Goal: Information Seeking & Learning: Learn about a topic

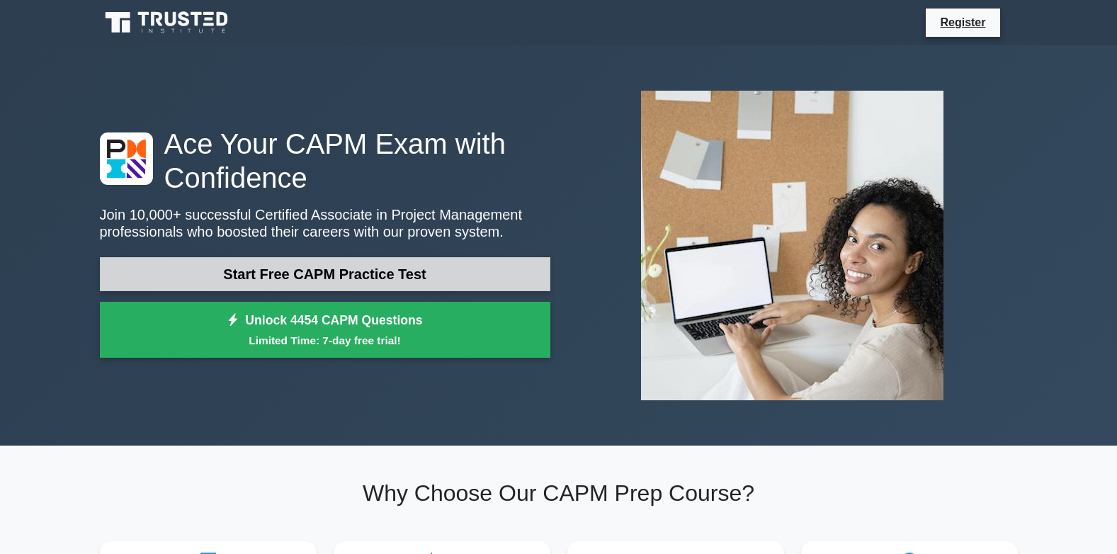
click at [342, 278] on link "Start Free CAPM Practice Test" at bounding box center [325, 274] width 451 height 34
click at [382, 273] on link "Start Free CAPM Practice Test" at bounding box center [325, 274] width 451 height 34
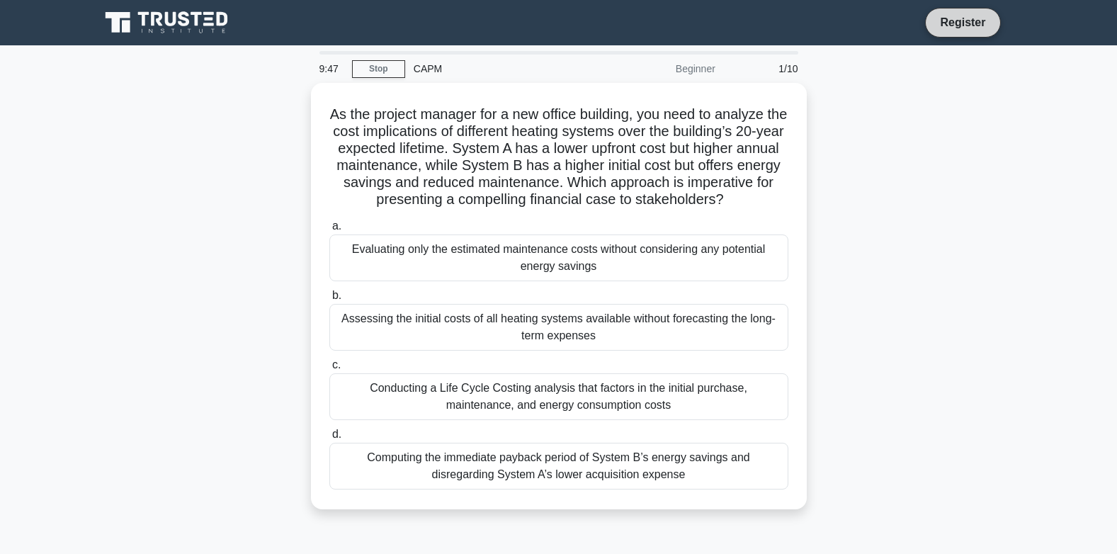
click at [973, 20] on link "Register" at bounding box center [963, 22] width 62 height 18
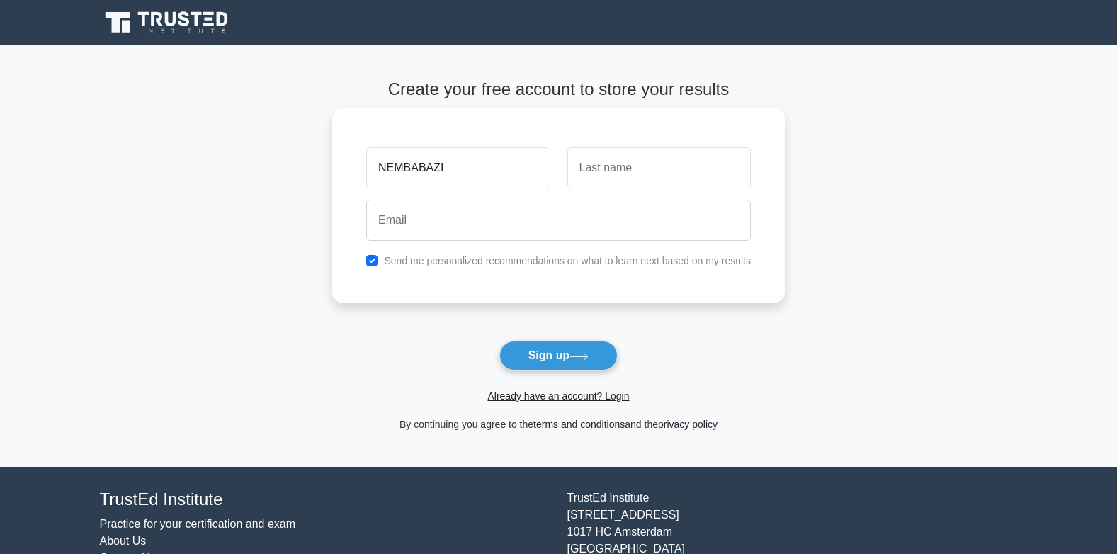
type input "NEMBABAZI"
click at [653, 174] on input "text" at bounding box center [660, 167] width 184 height 41
type input "FLAVIA"
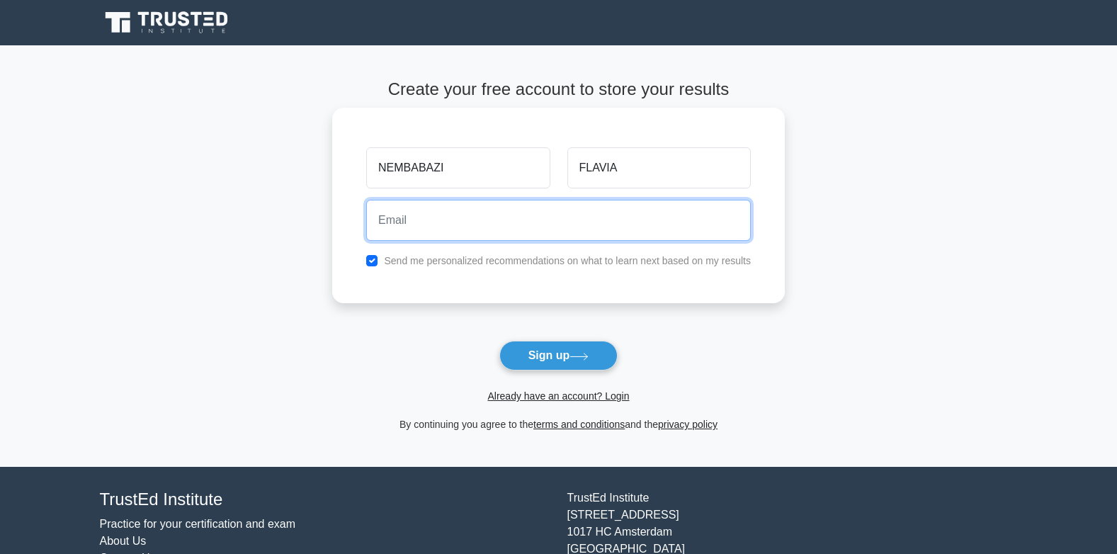
click at [410, 224] on input "email" at bounding box center [558, 220] width 385 height 41
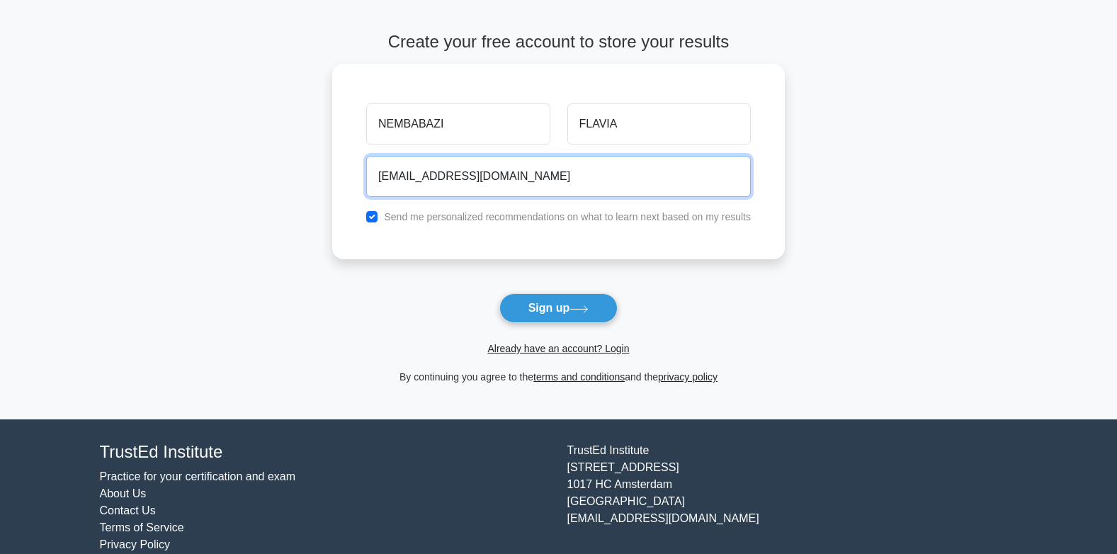
scroll to position [70, 0]
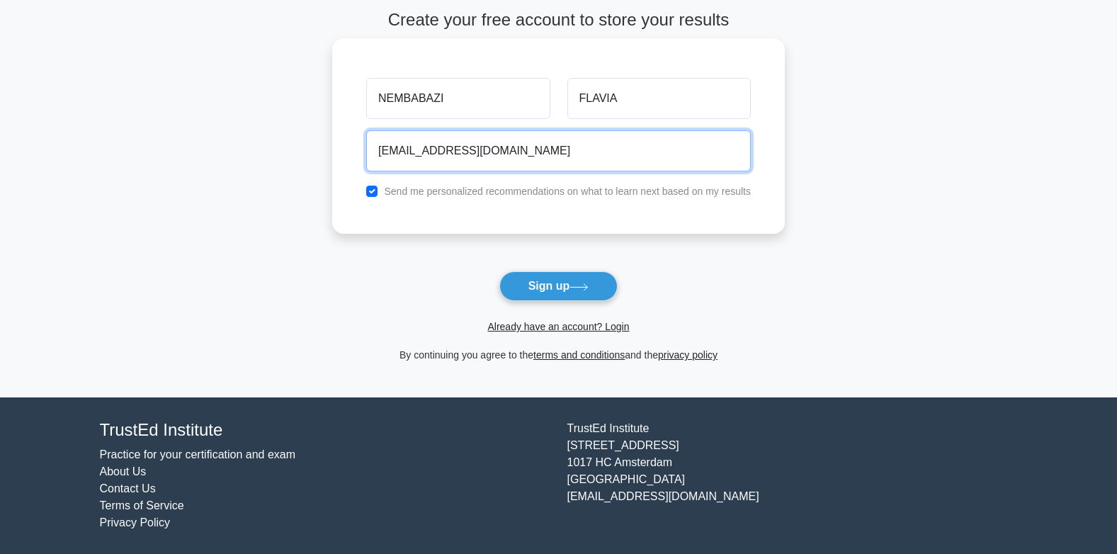
type input "nembabazi@gmail.com"
click at [500, 271] on button "Sign up" at bounding box center [559, 286] width 119 height 30
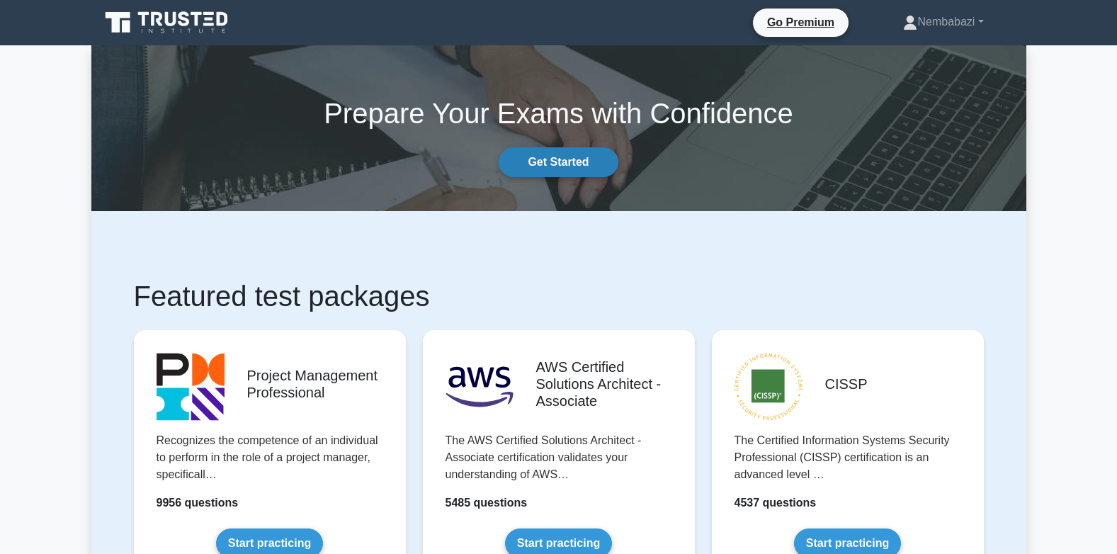
click at [550, 158] on link "Get Started" at bounding box center [558, 162] width 119 height 30
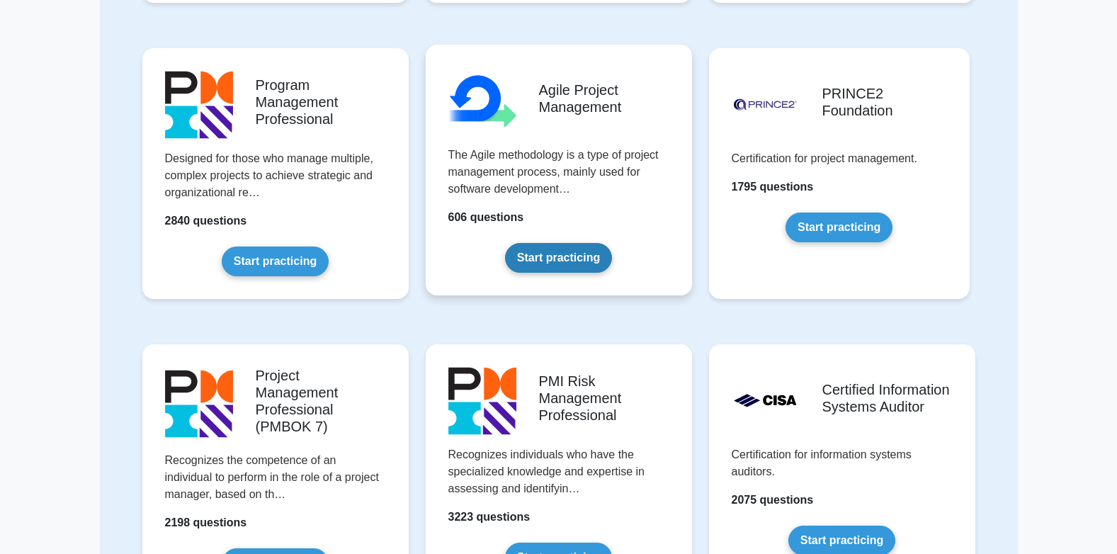
scroll to position [425, 0]
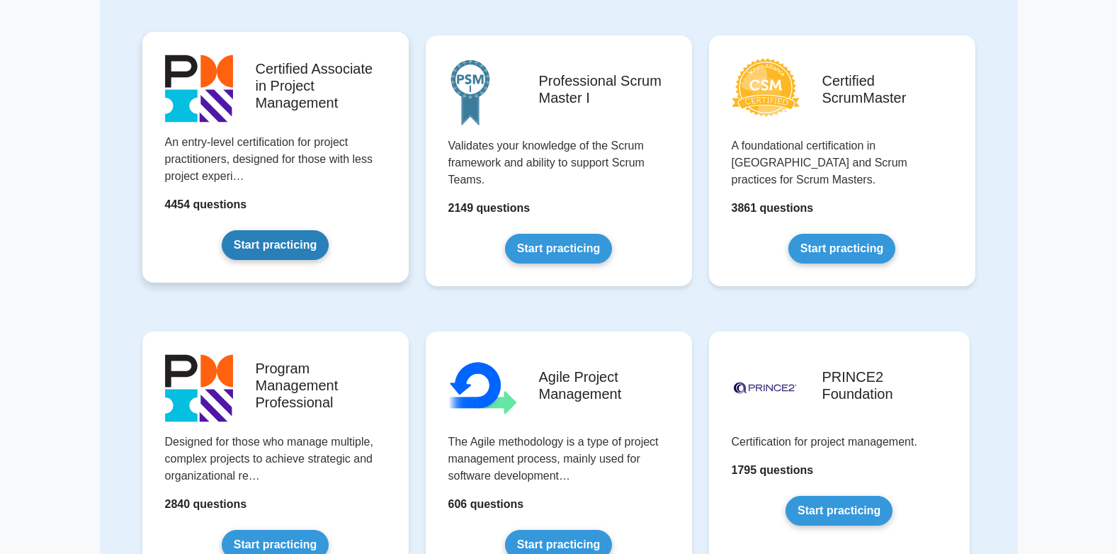
click at [276, 249] on link "Start practicing" at bounding box center [275, 245] width 107 height 30
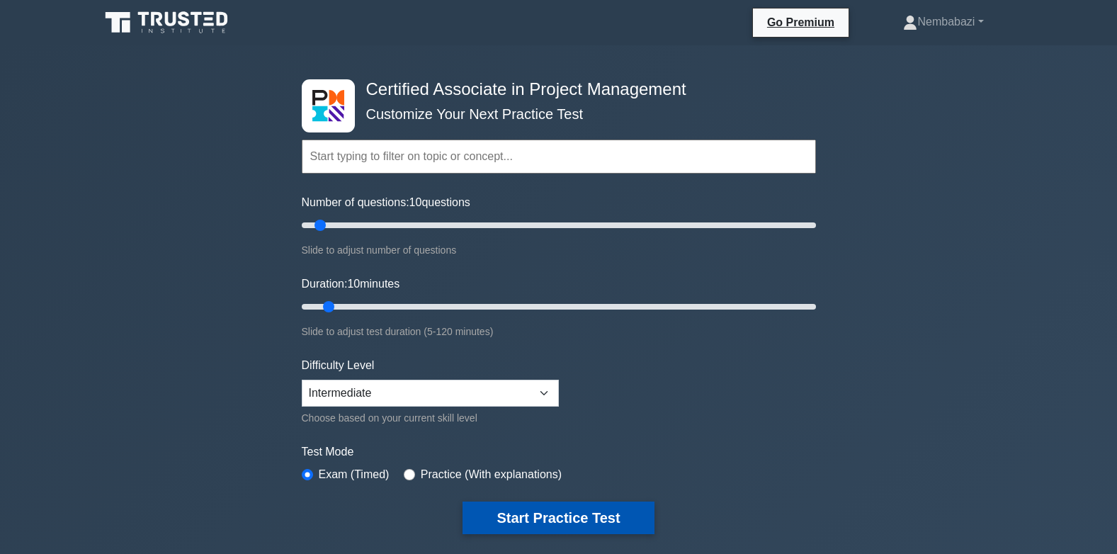
click at [502, 503] on button "Start Practice Test" at bounding box center [558, 518] width 191 height 33
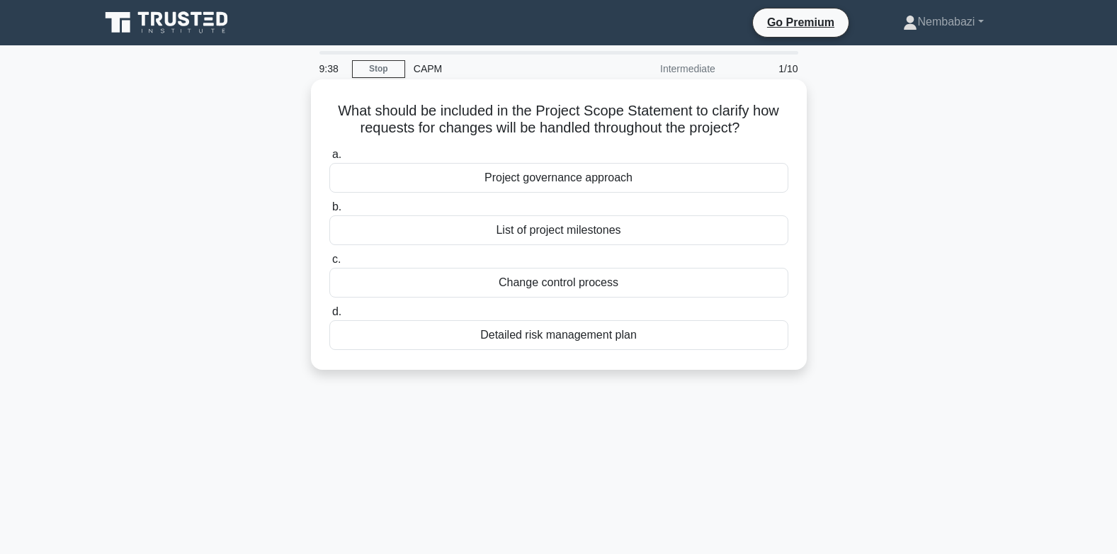
click at [595, 235] on div "List of project milestones" at bounding box center [558, 230] width 459 height 30
click at [329, 212] on input "b. List of project milestones" at bounding box center [329, 207] width 0 height 9
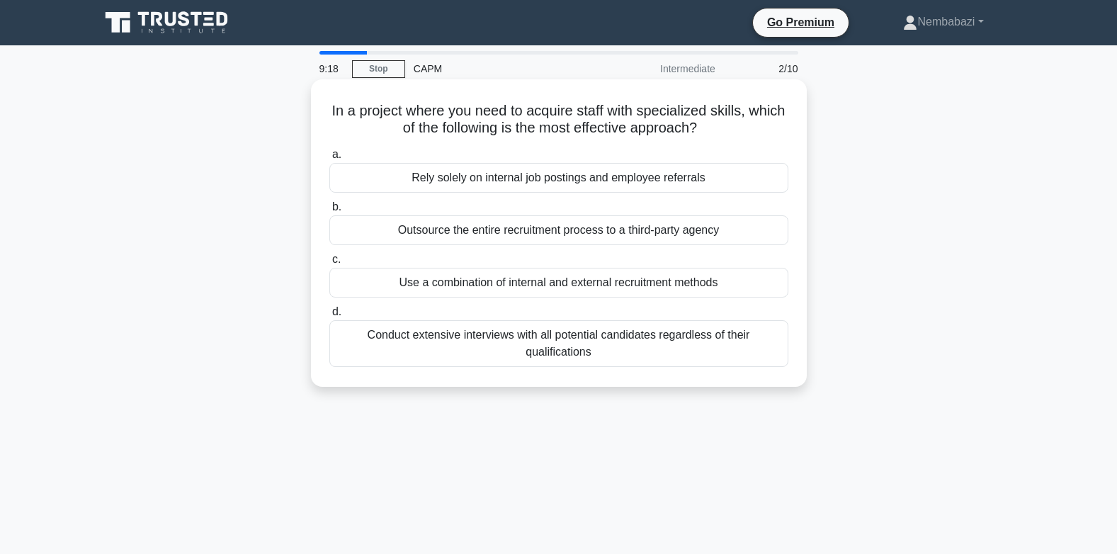
click at [420, 352] on div "Conduct extensive interviews with all potential candidates regardless of their …" at bounding box center [558, 343] width 459 height 47
click at [329, 317] on input "d. Conduct extensive interviews with all potential candidates regardless of the…" at bounding box center [329, 312] width 0 height 9
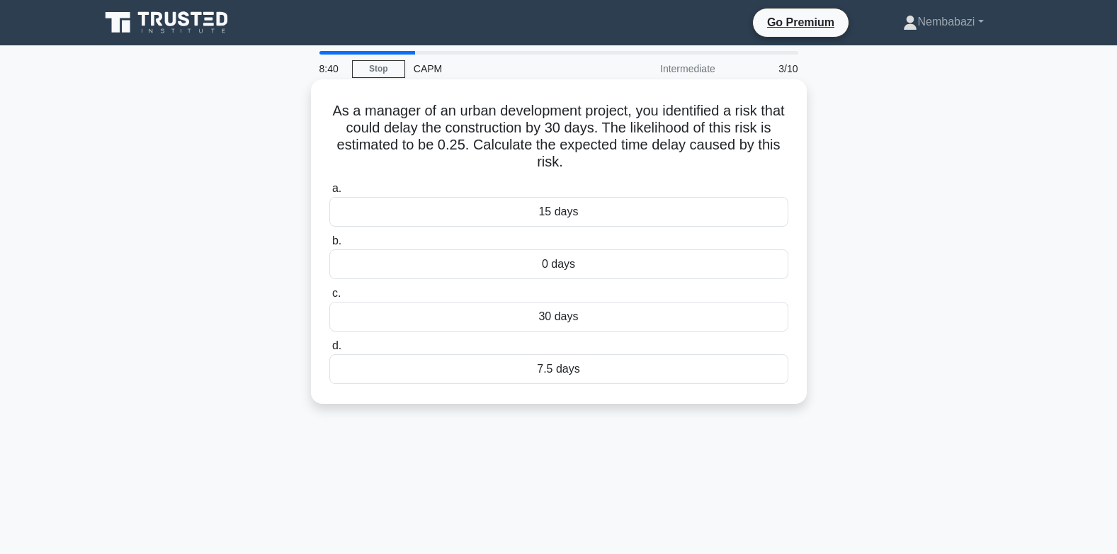
click at [569, 319] on div "30 days" at bounding box center [558, 317] width 459 height 30
click at [329, 298] on input "c. 30 days" at bounding box center [329, 293] width 0 height 9
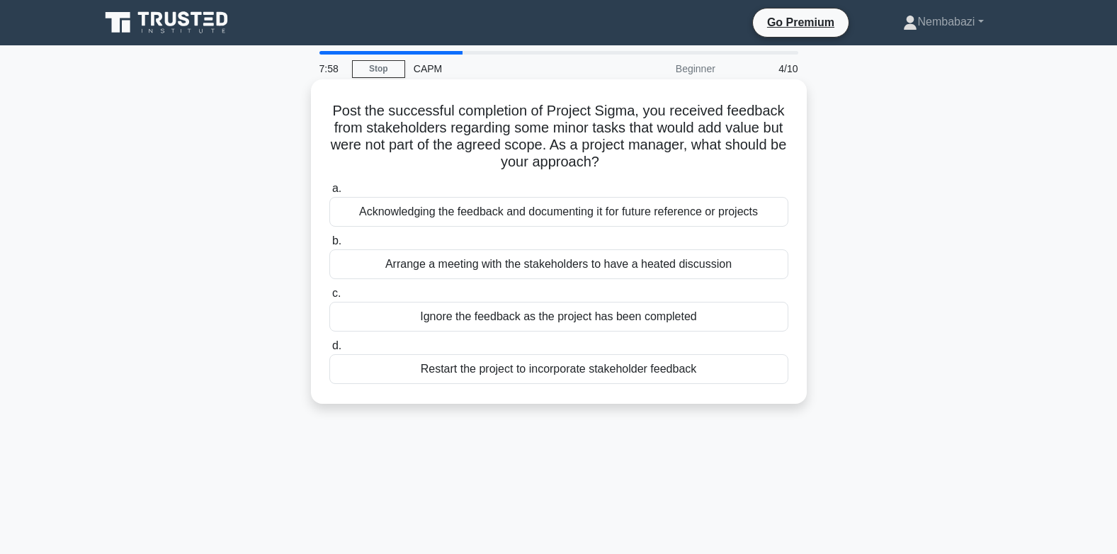
click at [483, 264] on div "Arrange a meeting with the stakeholders to have a heated discussion" at bounding box center [558, 264] width 459 height 30
click at [329, 246] on input "b. Arrange a meeting with the stakeholders to have a heated discussion" at bounding box center [329, 241] width 0 height 9
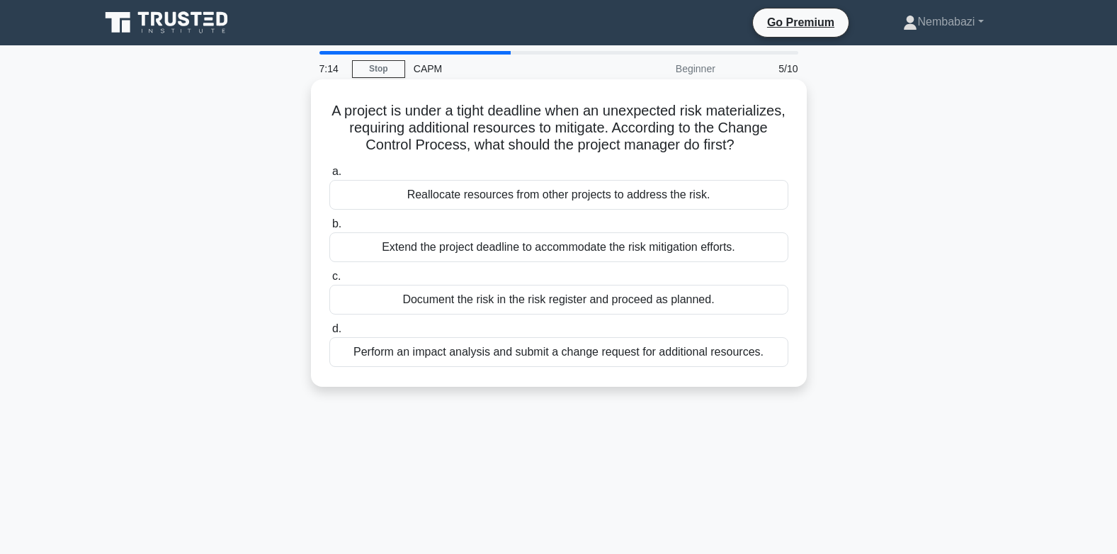
click at [514, 262] on div "Extend the project deadline to accommodate the risk mitigation efforts." at bounding box center [558, 247] width 459 height 30
click at [329, 229] on input "b. Extend the project deadline to accommodate the risk mitigation efforts." at bounding box center [329, 224] width 0 height 9
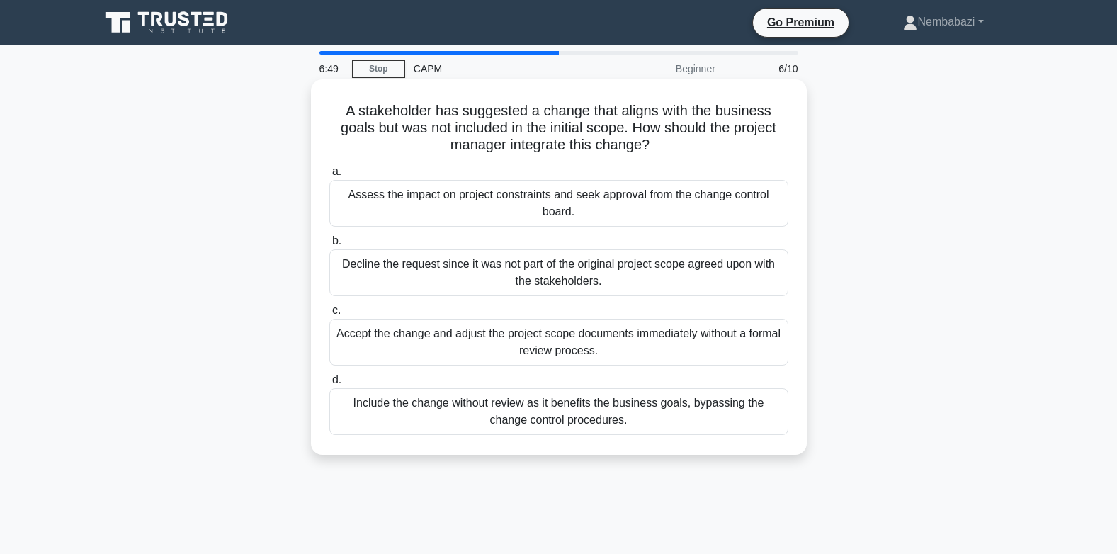
click at [448, 196] on div "Assess the impact on project constraints and seek approval from the change cont…" at bounding box center [558, 203] width 459 height 47
click at [329, 176] on input "a. Assess the impact on project constraints and seek approval from the change c…" at bounding box center [329, 171] width 0 height 9
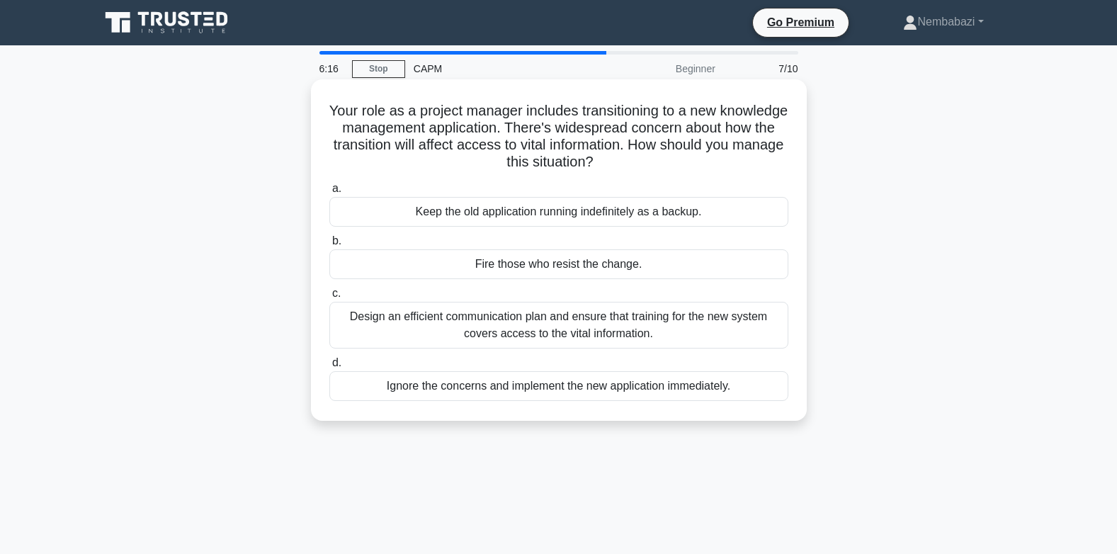
click at [536, 328] on div "Design an efficient communication plan and ensure that training for the new sys…" at bounding box center [558, 325] width 459 height 47
click at [329, 298] on input "c. Design an efficient communication plan and ensure that training for the new …" at bounding box center [329, 293] width 0 height 9
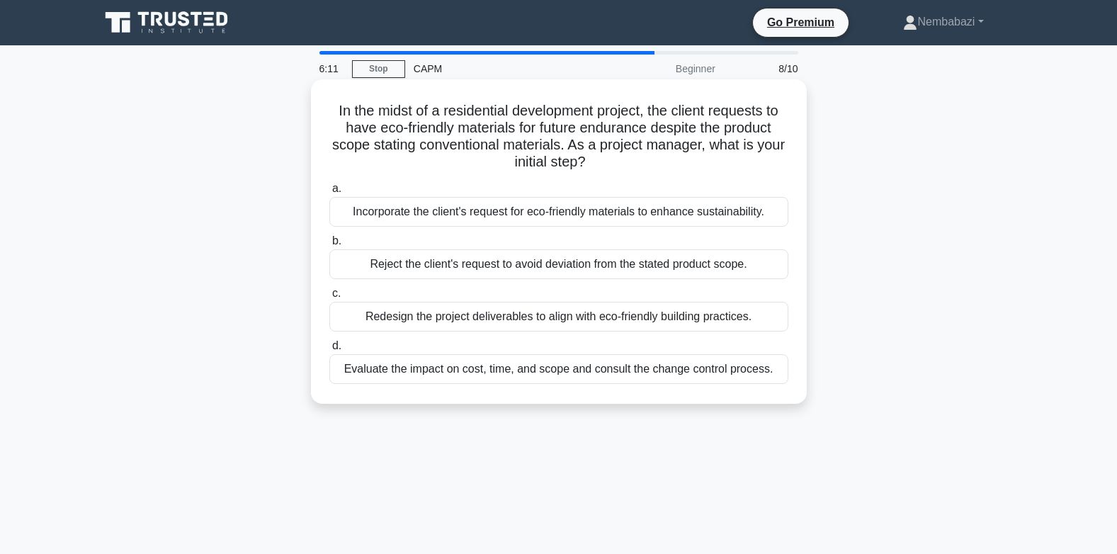
click at [603, 274] on div "Reject the client's request to avoid deviation from the stated product scope." at bounding box center [558, 264] width 459 height 30
click at [329, 246] on input "b. Reject the client's request to avoid deviation from the stated product scope." at bounding box center [329, 241] width 0 height 9
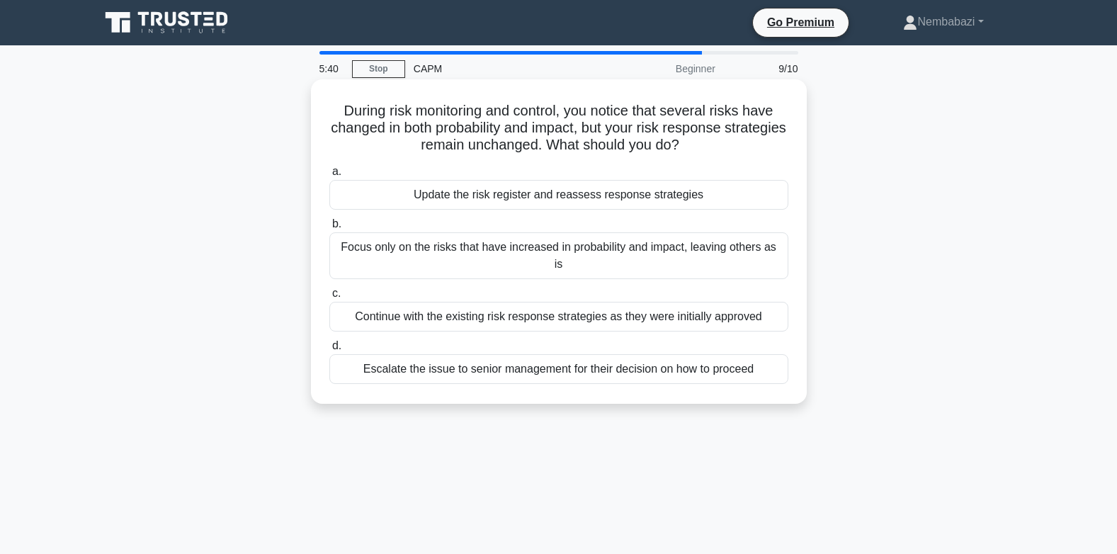
click at [582, 354] on div "Escalate the issue to senior management for their decision on how to proceed" at bounding box center [558, 369] width 459 height 30
click at [383, 337] on label "d. Escalate the issue to senior management for their decision on how to proceed" at bounding box center [558, 360] width 459 height 47
click at [329, 342] on input "d. Escalate the issue to senior management for their decision on how to proceed" at bounding box center [329, 346] width 0 height 9
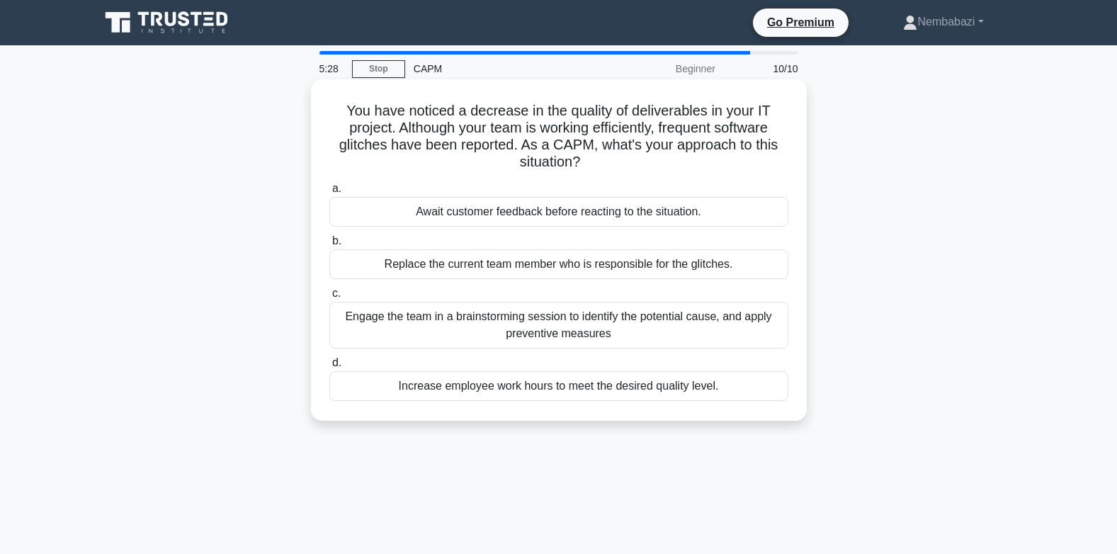
click at [416, 387] on div "Increase employee work hours to meet the desired quality level." at bounding box center [558, 386] width 459 height 30
click at [329, 368] on input "d. Increase employee work hours to meet the desired quality level." at bounding box center [329, 363] width 0 height 9
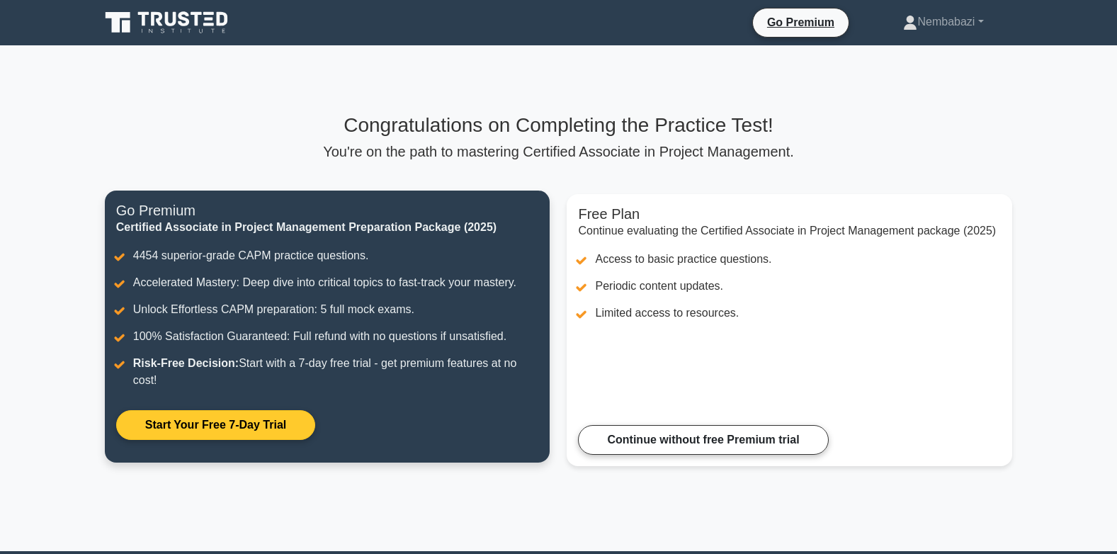
click at [212, 421] on link "Start Your Free 7-Day Trial" at bounding box center [215, 425] width 199 height 30
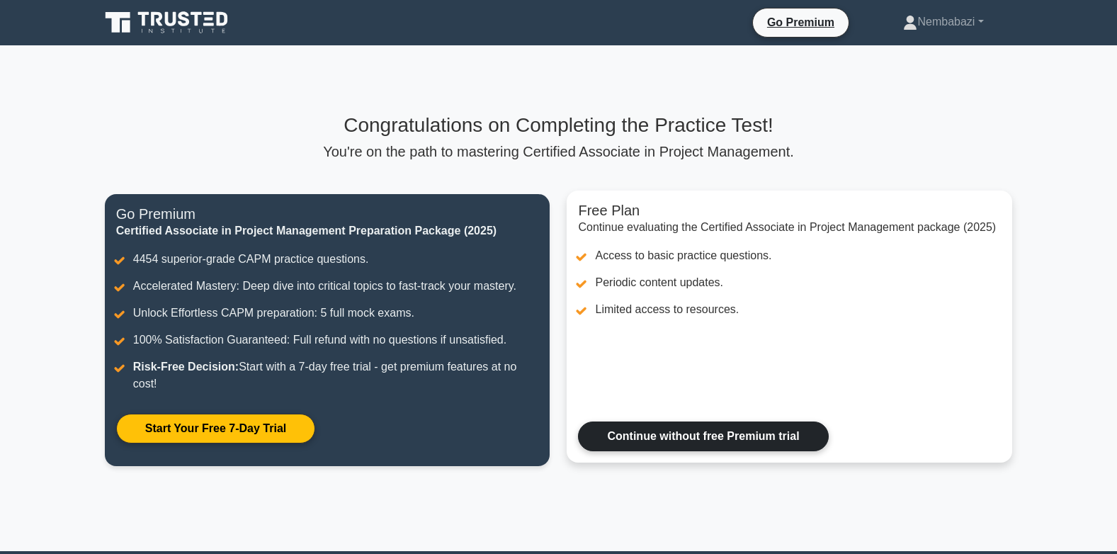
click at [740, 441] on link "Continue without free Premium trial" at bounding box center [703, 437] width 250 height 30
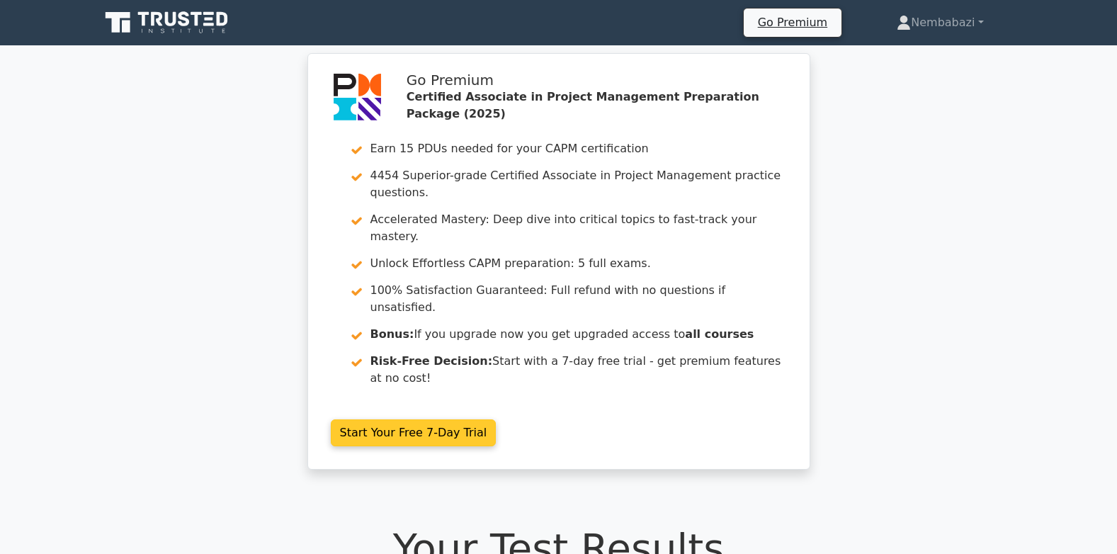
click at [392, 419] on link "Start Your Free 7-Day Trial" at bounding box center [414, 432] width 166 height 27
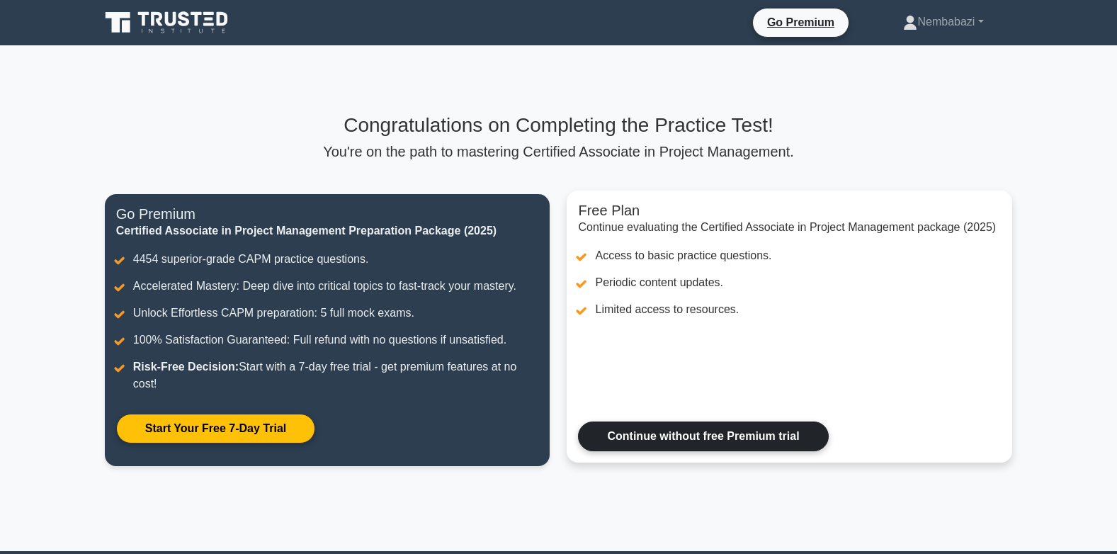
click at [795, 430] on link "Continue without free Premium trial" at bounding box center [703, 437] width 250 height 30
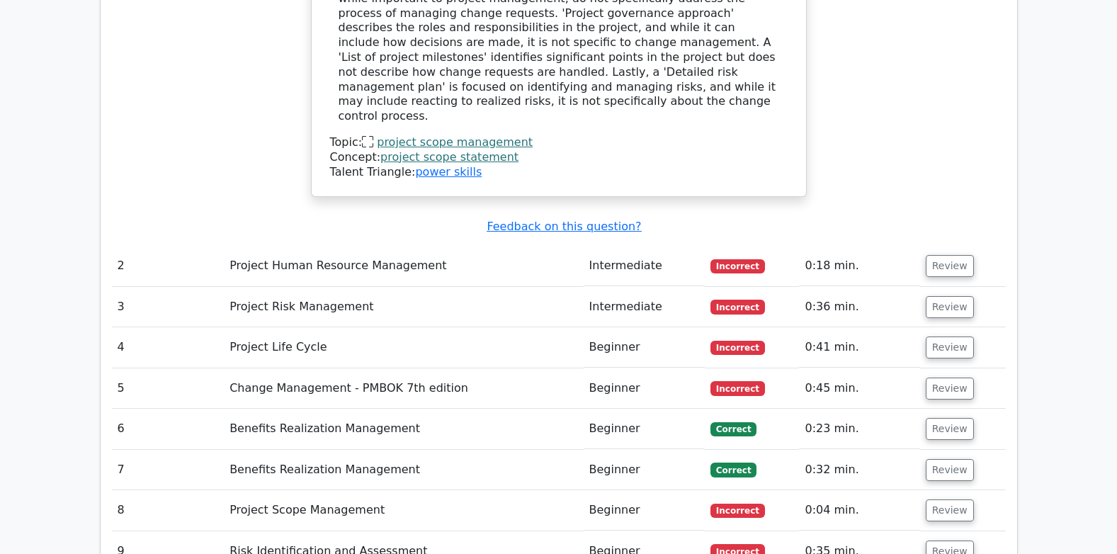
scroll to position [1771, 0]
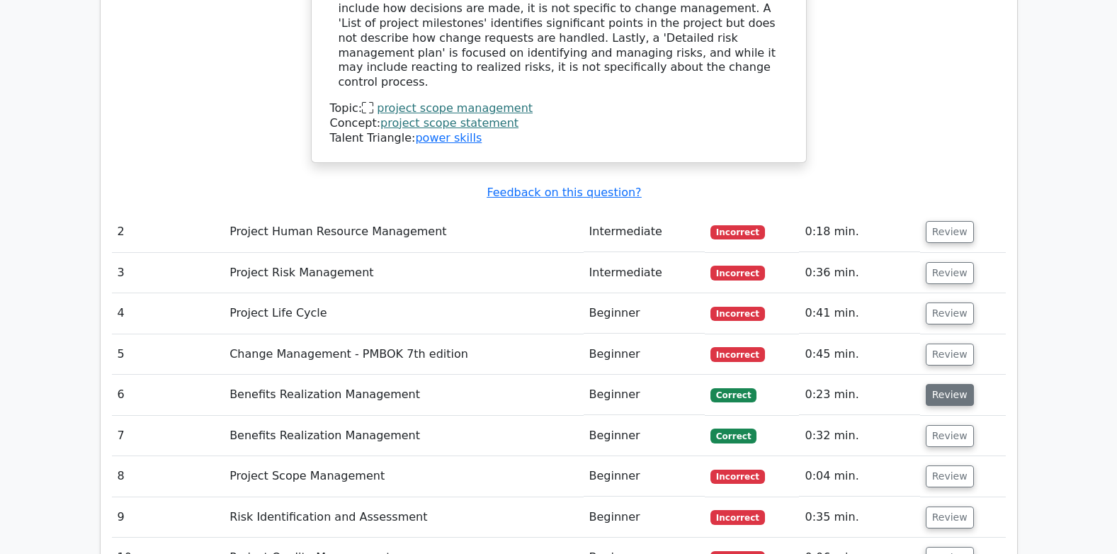
drag, startPoint x: 942, startPoint y: 283, endPoint x: 934, endPoint y: 286, distance: 9.0
click at [940, 384] on button "Review" at bounding box center [950, 395] width 48 height 22
click at [942, 384] on button "Review" at bounding box center [950, 395] width 48 height 22
click at [947, 384] on button "Review" at bounding box center [950, 395] width 48 height 22
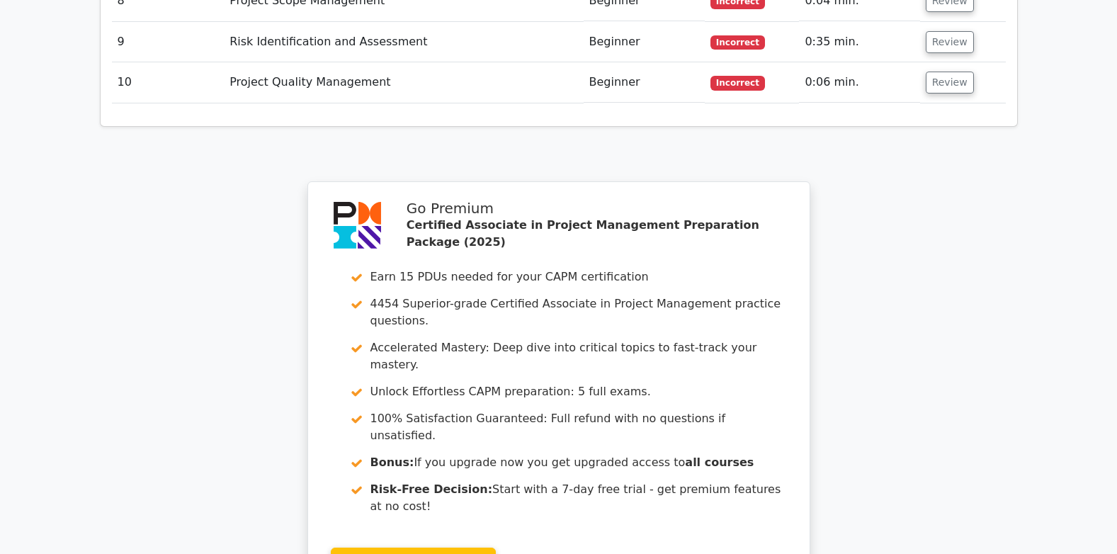
scroll to position [3047, 0]
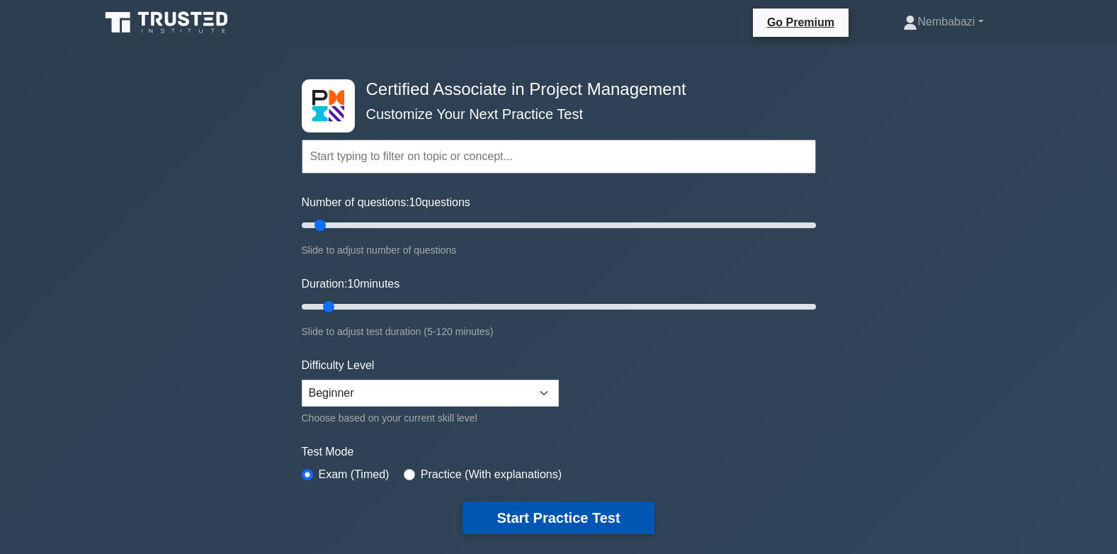
click at [585, 507] on button "Start Practice Test" at bounding box center [558, 518] width 191 height 33
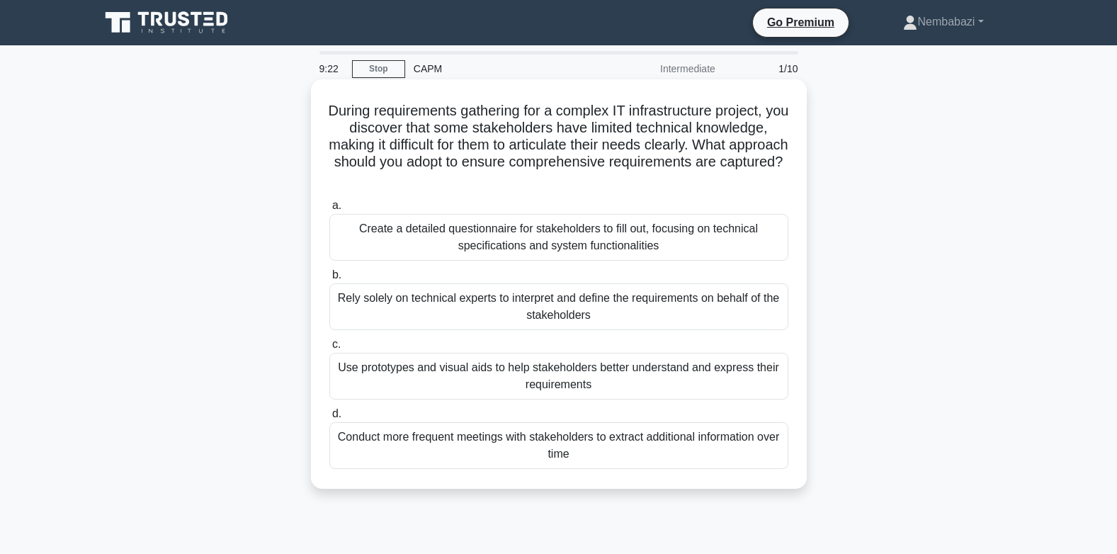
click at [542, 376] on div "Use prototypes and visual aids to help stakeholders better understand and expre…" at bounding box center [558, 376] width 459 height 47
click at [329, 349] on input "c. Use prototypes and visual aids to help stakeholders better understand and ex…" at bounding box center [329, 344] width 0 height 9
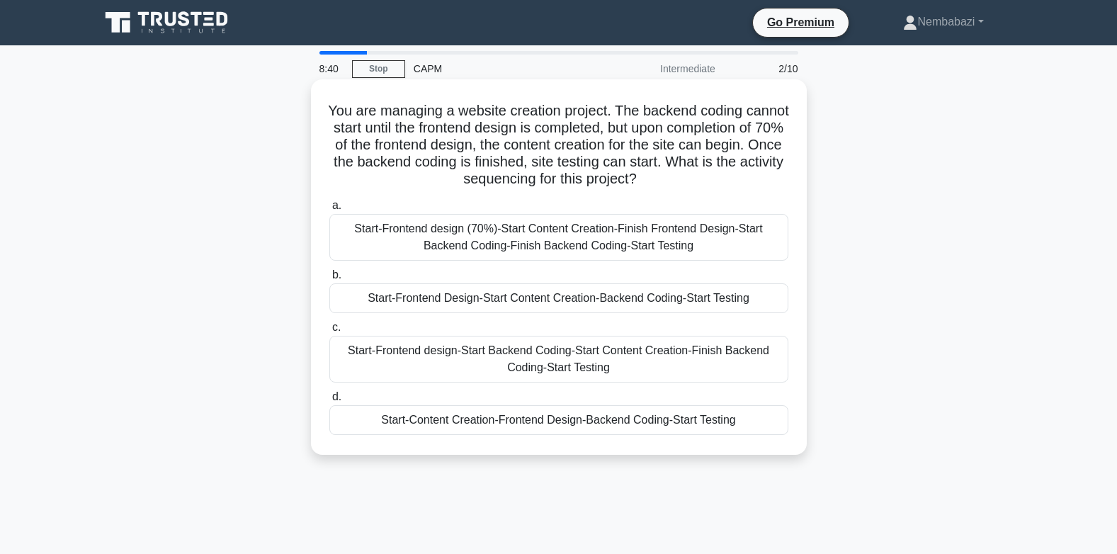
click at [427, 357] on div "Start-Frontend design-Start Backend Coding-Start Content Creation-Finish Backen…" at bounding box center [558, 359] width 459 height 47
click at [329, 332] on input "c. Start-Frontend design-Start Backend Coding-Start Content Creation-Finish Bac…" at bounding box center [329, 327] width 0 height 9
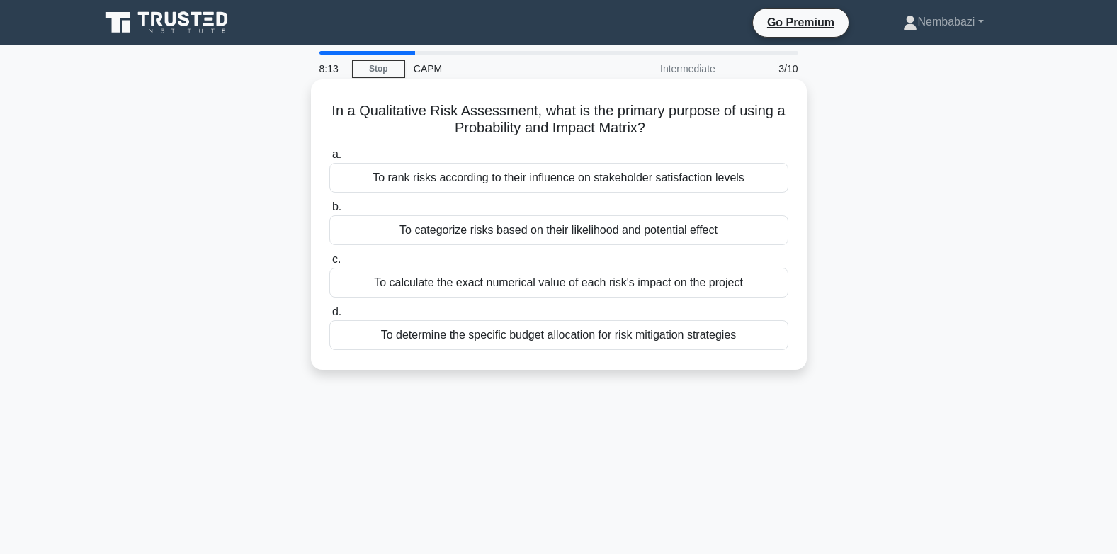
click at [509, 341] on div "To determine the specific budget allocation for risk mitigation strategies" at bounding box center [558, 335] width 459 height 30
click at [329, 317] on input "d. To determine the specific budget allocation for risk mitigation strategies" at bounding box center [329, 312] width 0 height 9
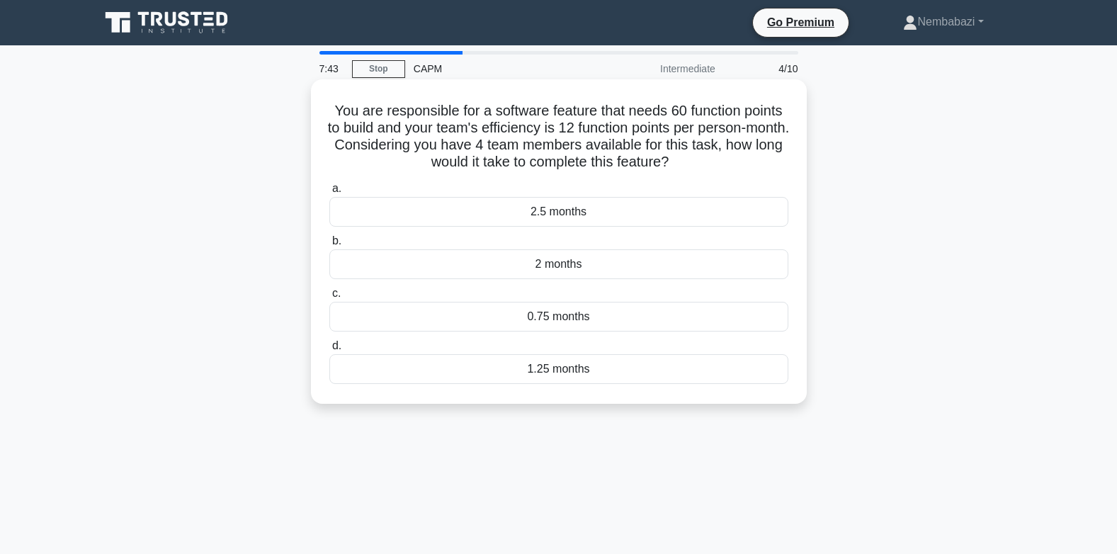
click at [584, 268] on div "2 months" at bounding box center [558, 264] width 459 height 30
click at [329, 246] on input "b. 2 months" at bounding box center [329, 241] width 0 height 9
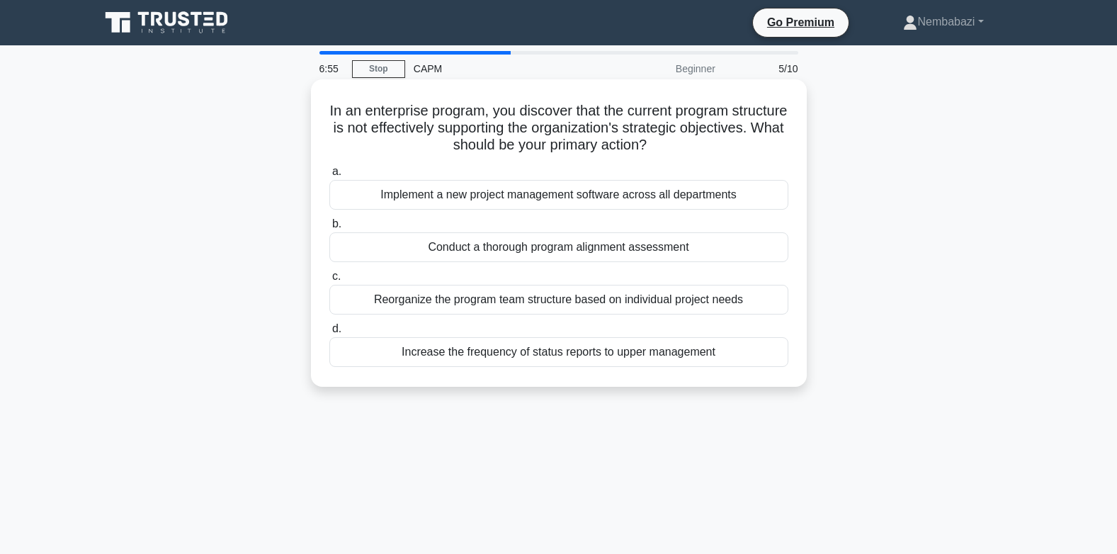
click at [499, 356] on div "Increase the frequency of status reports to upper management" at bounding box center [558, 352] width 459 height 30
click at [329, 334] on input "d. Increase the frequency of status reports to upper management" at bounding box center [329, 329] width 0 height 9
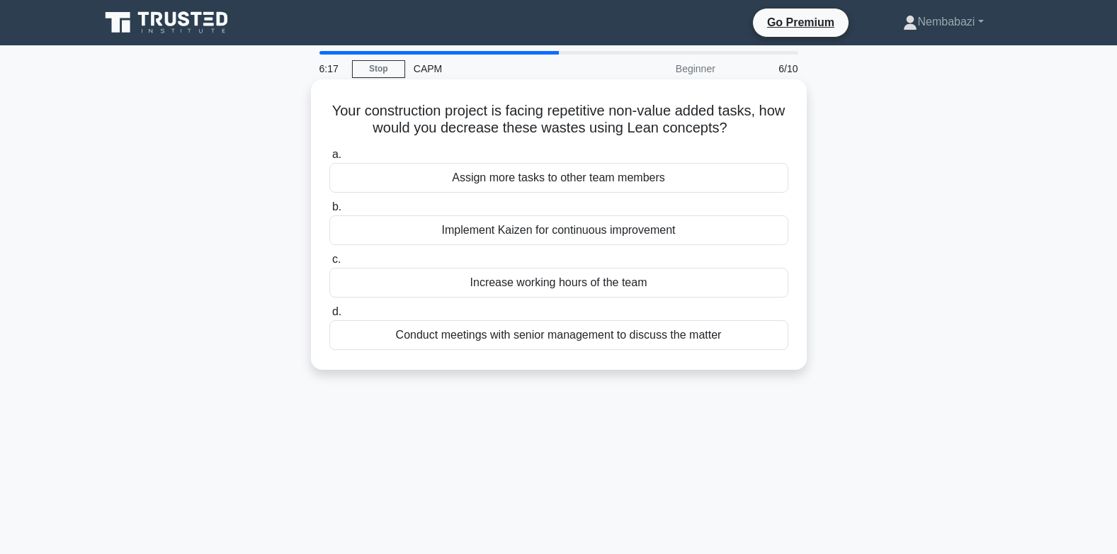
click at [553, 310] on label "d. Conduct meetings with senior management to discuss the matter" at bounding box center [558, 326] width 459 height 47
click at [329, 310] on input "d. Conduct meetings with senior management to discuss the matter" at bounding box center [329, 312] width 0 height 9
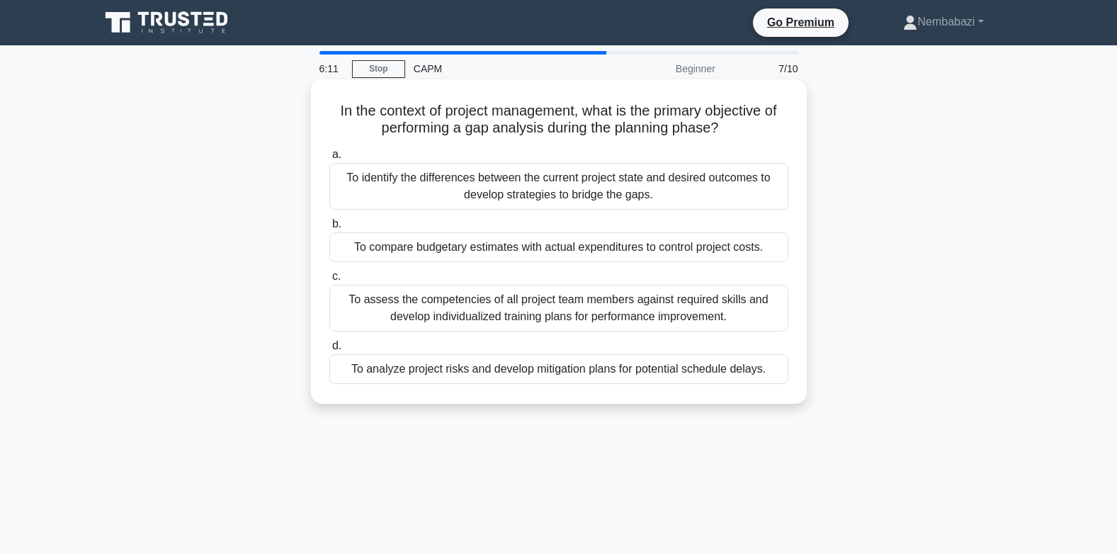
click at [489, 185] on div "To identify the differences between the current project state and desired outco…" at bounding box center [558, 186] width 459 height 47
click at [329, 159] on input "a. To identify the differences between the current project state and desired ou…" at bounding box center [329, 154] width 0 height 9
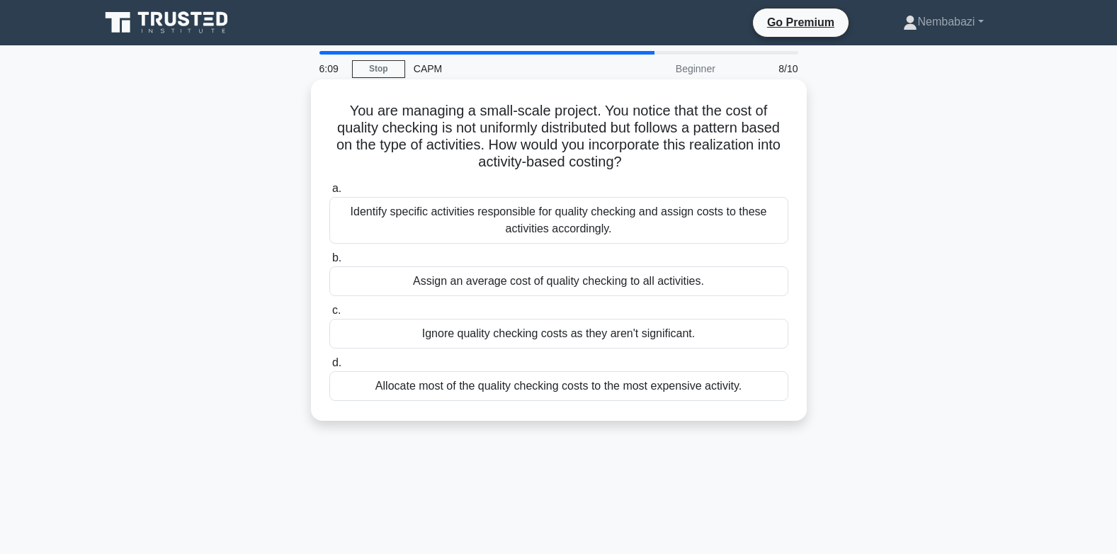
click at [521, 338] on div "Ignore quality checking costs as they aren't significant." at bounding box center [558, 334] width 459 height 30
click at [329, 315] on input "c. Ignore quality checking costs as they aren't significant." at bounding box center [329, 310] width 0 height 9
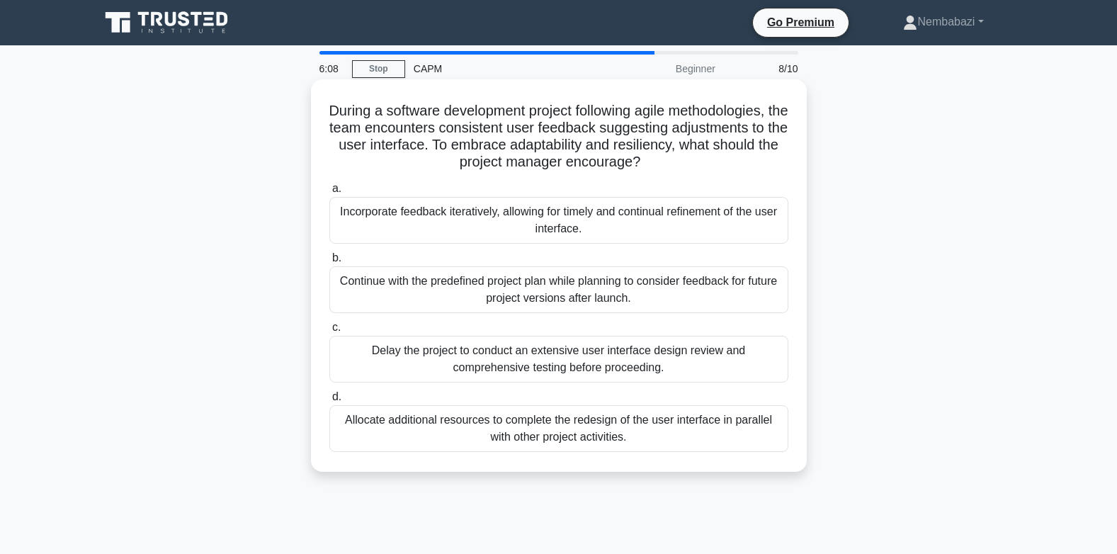
click at [506, 204] on div "Incorporate feedback iteratively, allowing for timely and continual refinement …" at bounding box center [558, 220] width 459 height 47
click at [329, 193] on input "a. Incorporate feedback iteratively, allowing for timely and continual refineme…" at bounding box center [329, 188] width 0 height 9
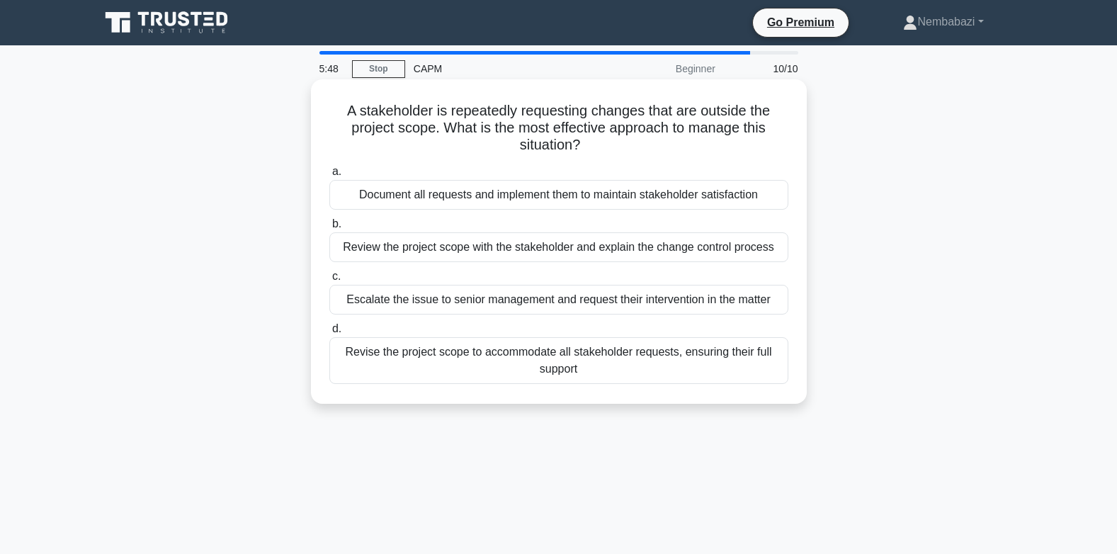
click at [633, 249] on div "Review the project scope with the stakeholder and explain the change control pr…" at bounding box center [558, 247] width 459 height 30
click at [329, 229] on input "b. Review the project scope with the stakeholder and explain the change control…" at bounding box center [329, 224] width 0 height 9
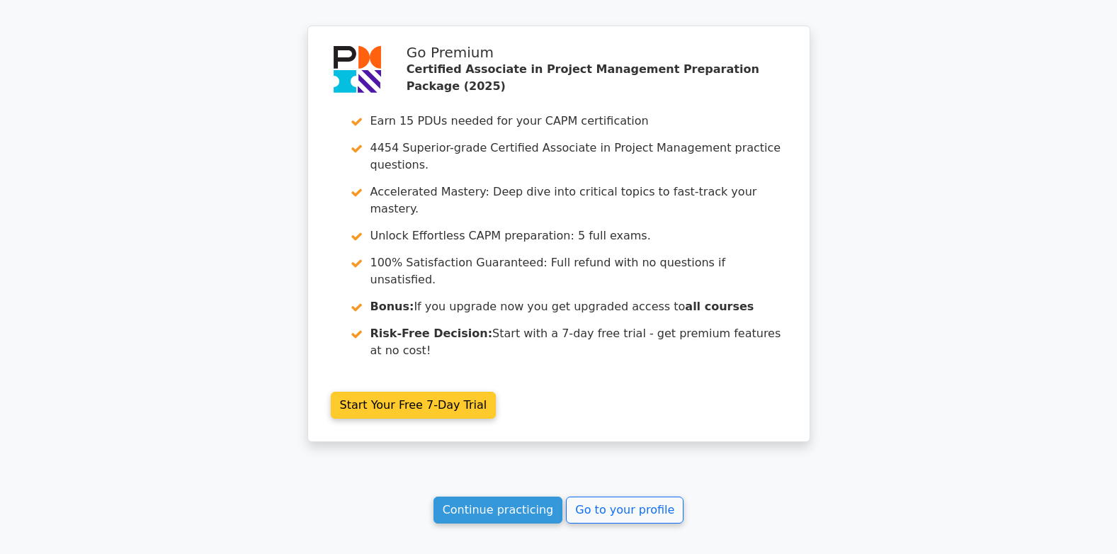
scroll to position [2865, 0]
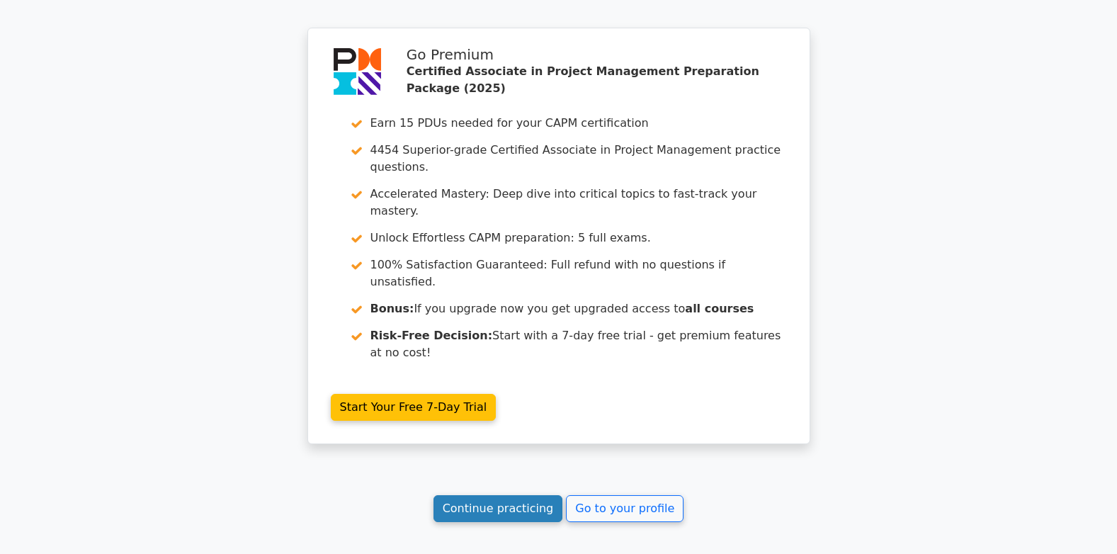
click at [502, 495] on link "Continue practicing" at bounding box center [499, 508] width 130 height 27
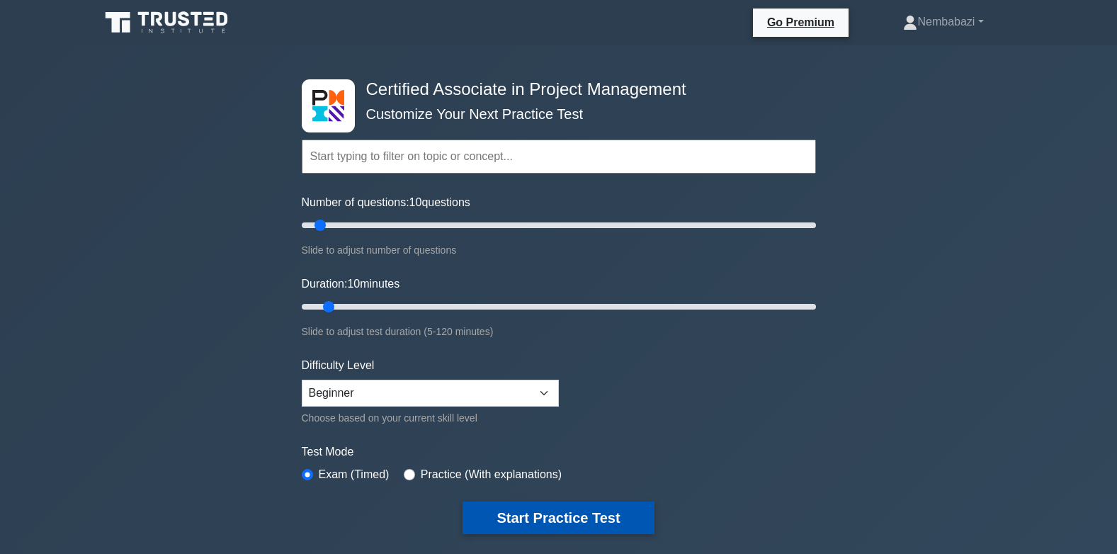
click at [597, 520] on button "Start Practice Test" at bounding box center [558, 518] width 191 height 33
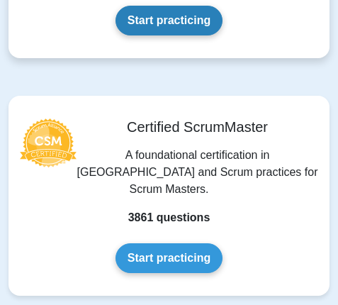
scroll to position [1346, 0]
